Goal: Information Seeking & Learning: Learn about a topic

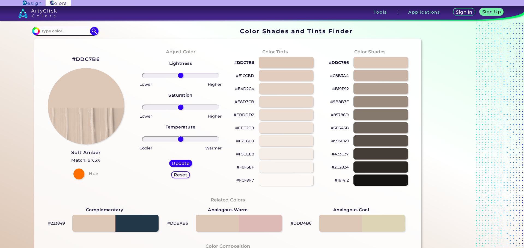
click at [277, 64] on div at bounding box center [286, 62] width 55 height 11
click at [90, 151] on h3 "Soft Amber" at bounding box center [85, 153] width 29 height 7
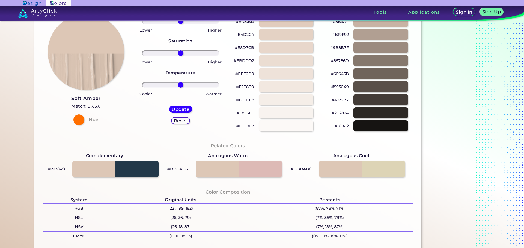
scroll to position [55, 0]
click at [109, 170] on div at bounding box center [115, 169] width 87 height 17
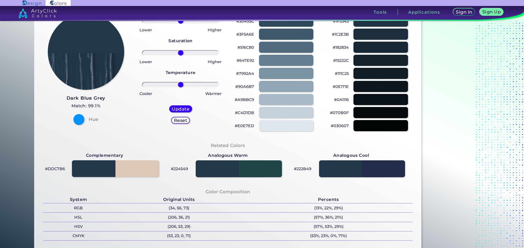
click at [127, 172] on div at bounding box center [115, 169] width 87 height 17
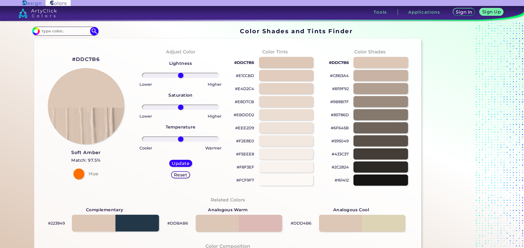
click at [135, 219] on div at bounding box center [115, 223] width 87 height 17
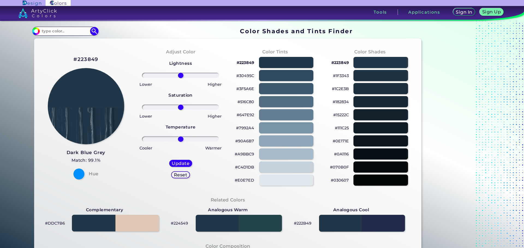
click at [104, 223] on div at bounding box center [115, 223] width 87 height 17
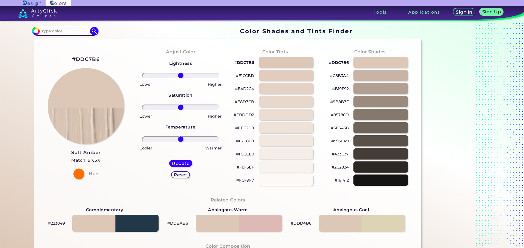
drag, startPoint x: 307, startPoint y: 224, endPoint x: 294, endPoint y: 206, distance: 22.7
click at [294, 206] on div "Analogous Cool #DDD4B6" at bounding box center [350, 219] width 123 height 29
click at [212, 222] on div at bounding box center [238, 223] width 87 height 17
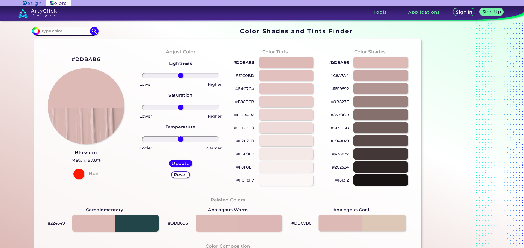
click at [381, 223] on div at bounding box center [361, 223] width 87 height 17
type input "#ddc7b6"
